Goal: Register for event/course

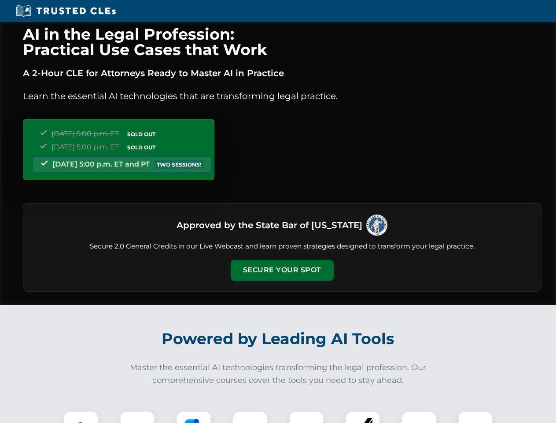
click at [282, 270] on button "Secure Your Spot" at bounding box center [282, 270] width 103 height 20
click at [81, 417] on img at bounding box center [81, 429] width 26 height 26
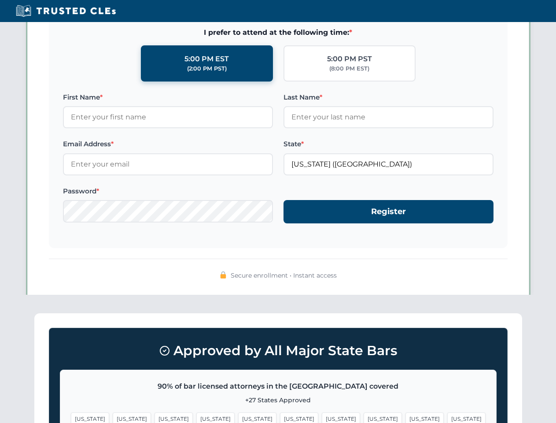
click at [406, 417] on span "[US_STATE]" at bounding box center [425, 418] width 38 height 13
